Goal: Transaction & Acquisition: Register for event/course

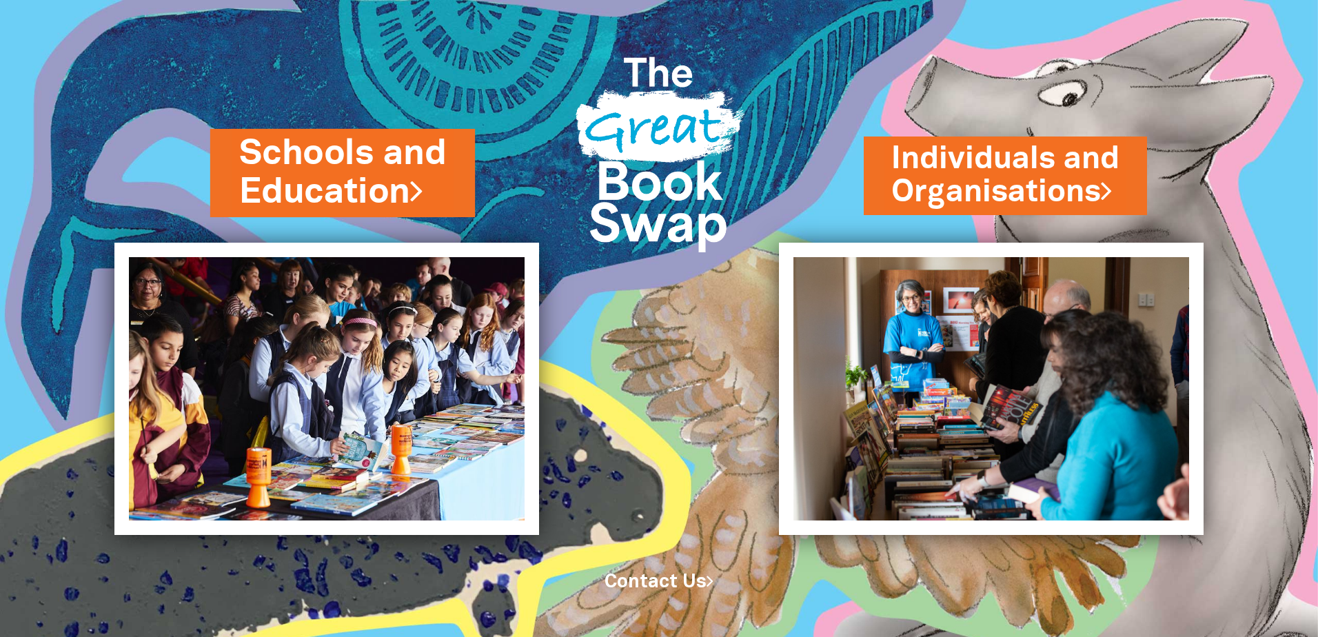
click at [387, 204] on link "Schools and Education" at bounding box center [342, 173] width 207 height 87
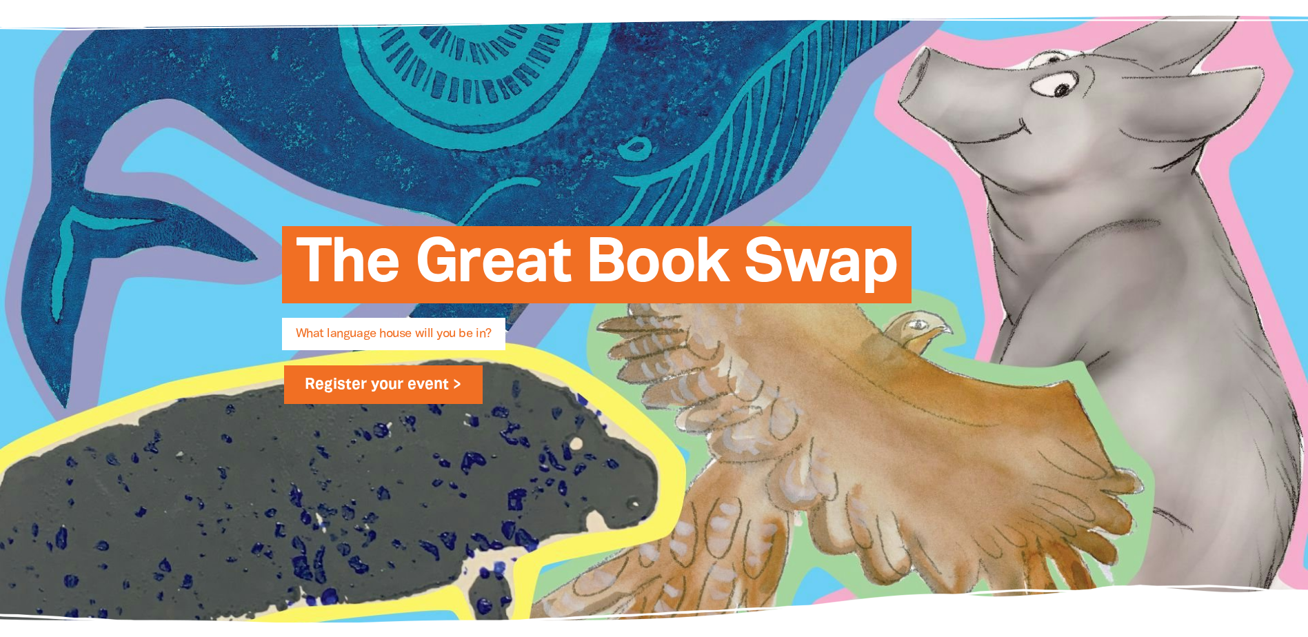
click at [446, 382] on link "Register your event >" at bounding box center [383, 384] width 199 height 39
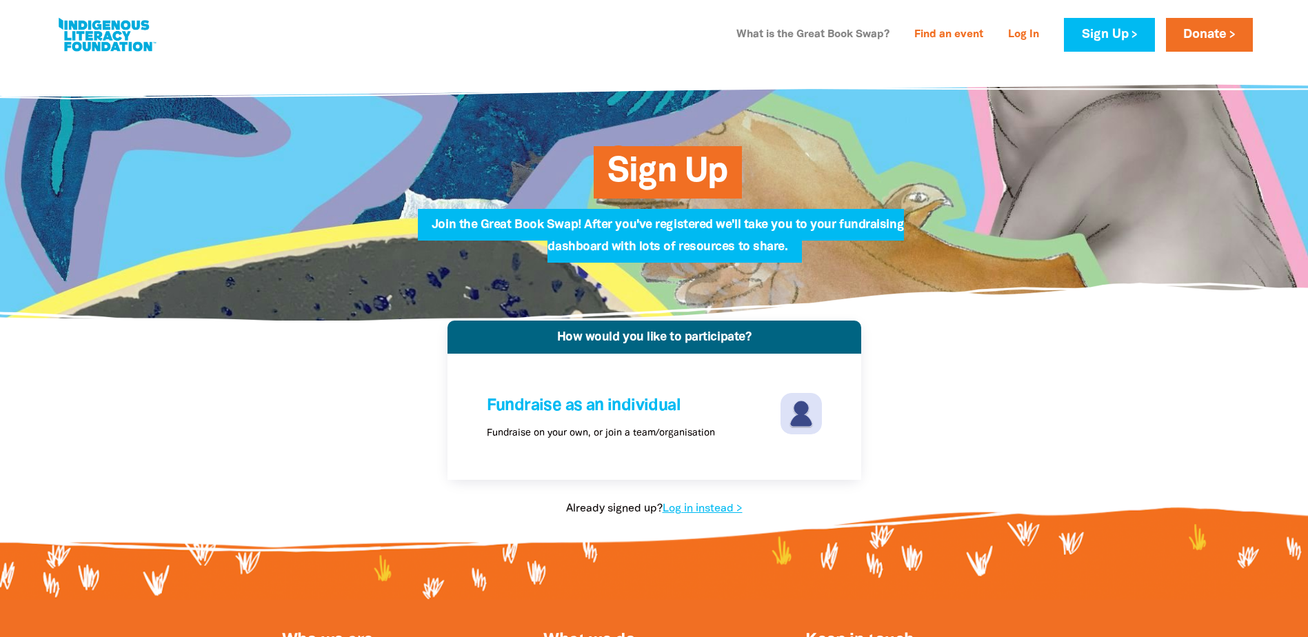
click at [780, 41] on link "What is the Great Book Swap?" at bounding box center [813, 35] width 170 height 22
